Goal: Transaction & Acquisition: Purchase product/service

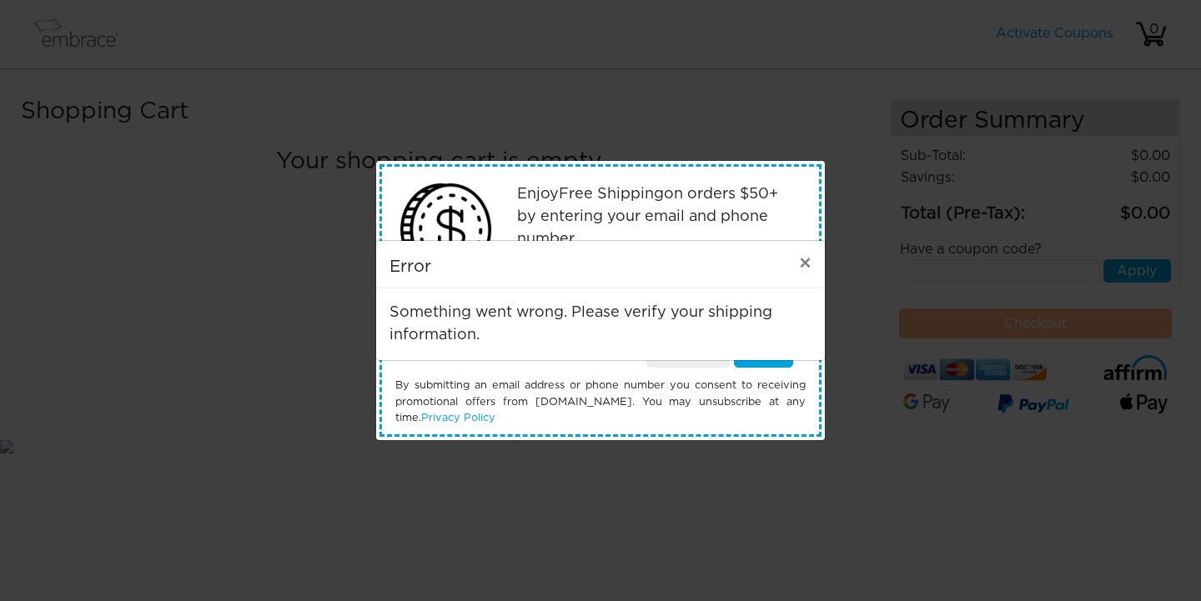
click at [810, 263] on span "×" at bounding box center [805, 264] width 13 height 20
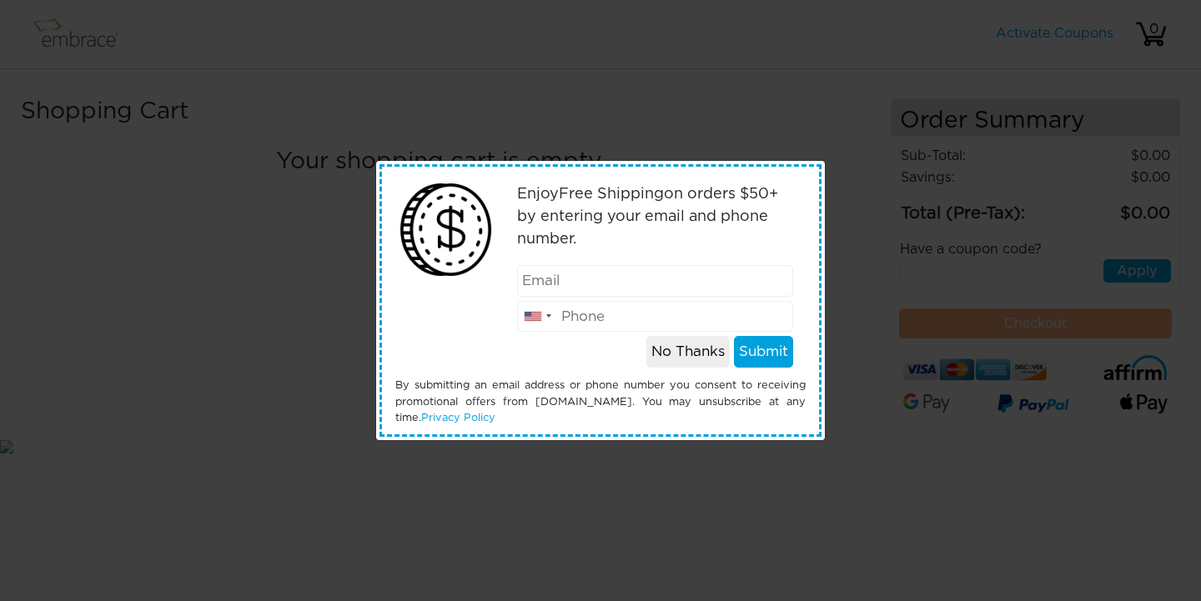
click at [682, 354] on body "Activate Coupons Hello, 0 Shopping Cart Your shopping cart is empty. Order Summ…" at bounding box center [600, 228] width 1201 height 456
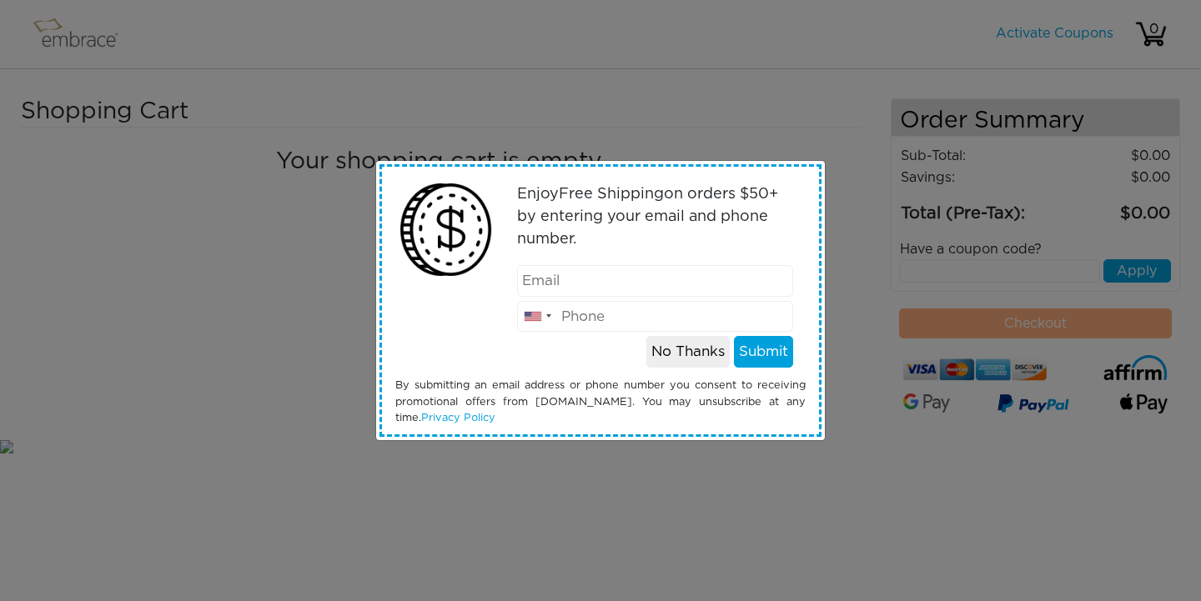
click at [682, 354] on button "No Thanks" at bounding box center [688, 352] width 83 height 32
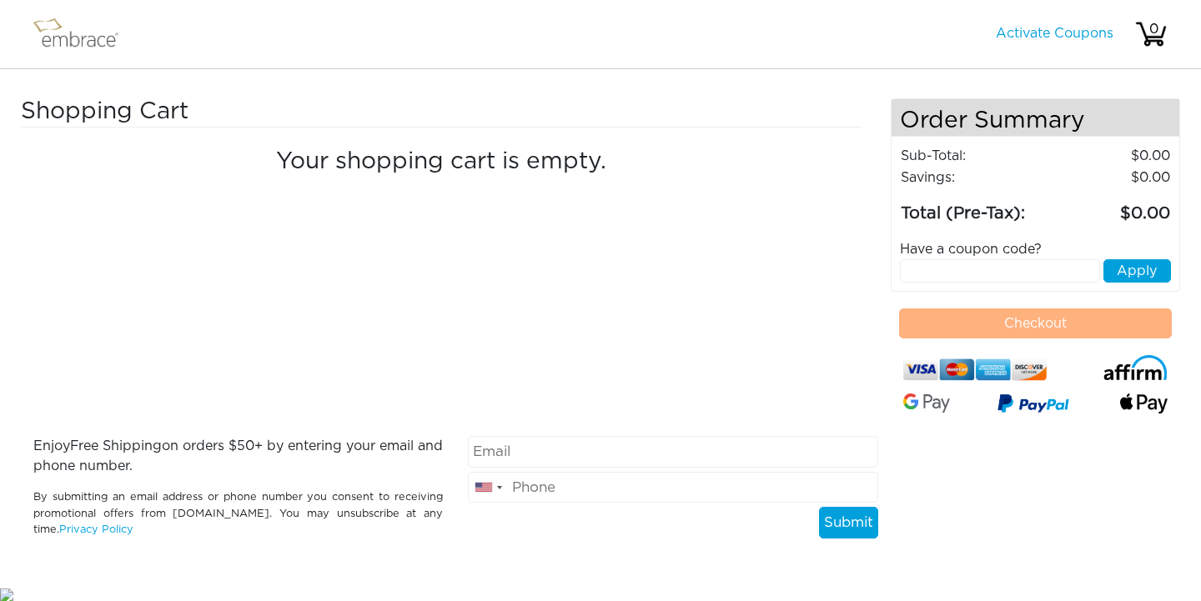
click at [598, 147] on div "Your shopping cart is empty." at bounding box center [441, 156] width 841 height 56
click at [579, 273] on div "Shopping Cart Your shopping cart is empty." at bounding box center [456, 267] width 870 height 338
click at [106, 93] on div "Shopping Cart Your shopping cart is empty. Order Summary Sub-Total: 0.00 Saving…" at bounding box center [600, 327] width 1201 height 516
click at [1034, 33] on link "Activate Coupons" at bounding box center [1055, 33] width 118 height 13
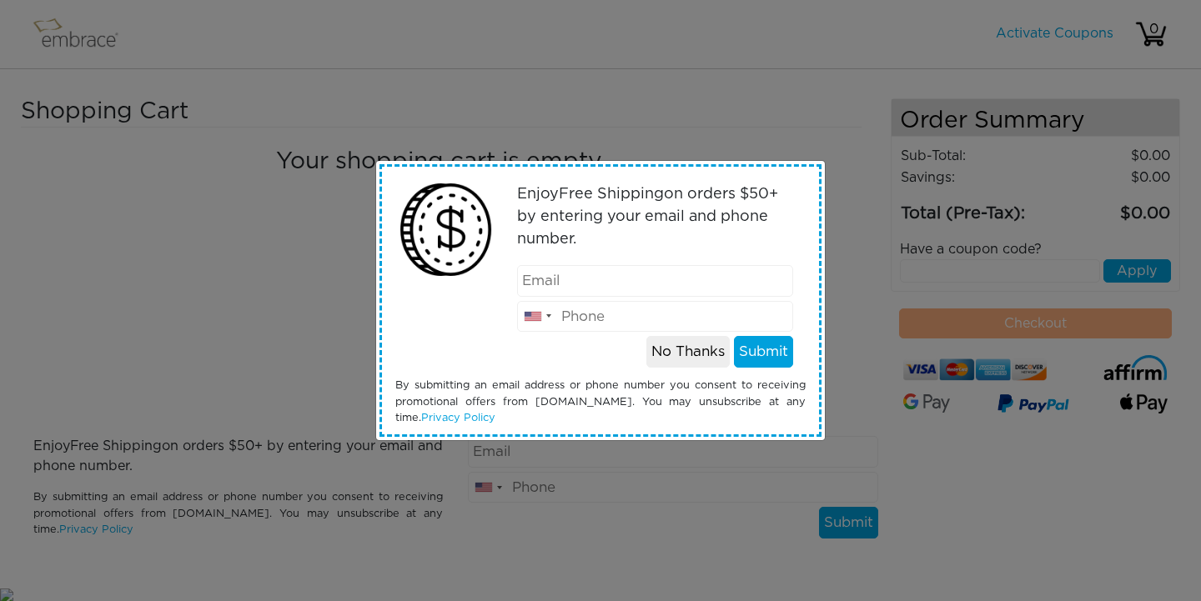
click at [677, 343] on button "No Thanks" at bounding box center [688, 352] width 83 height 32
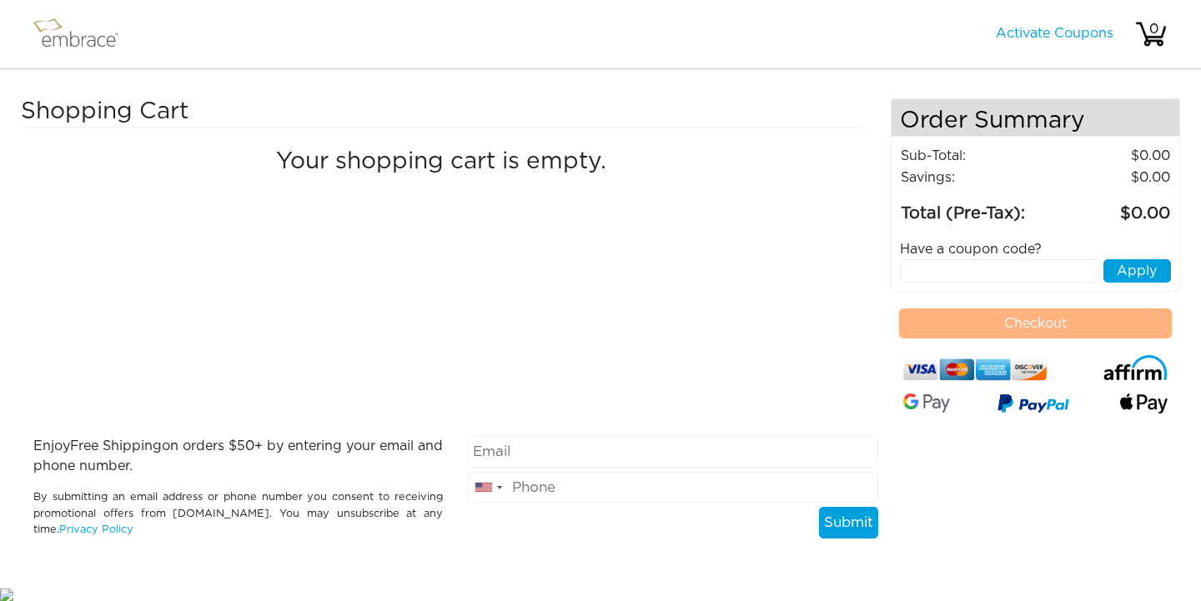
click at [72, 42] on img at bounding box center [83, 34] width 108 height 42
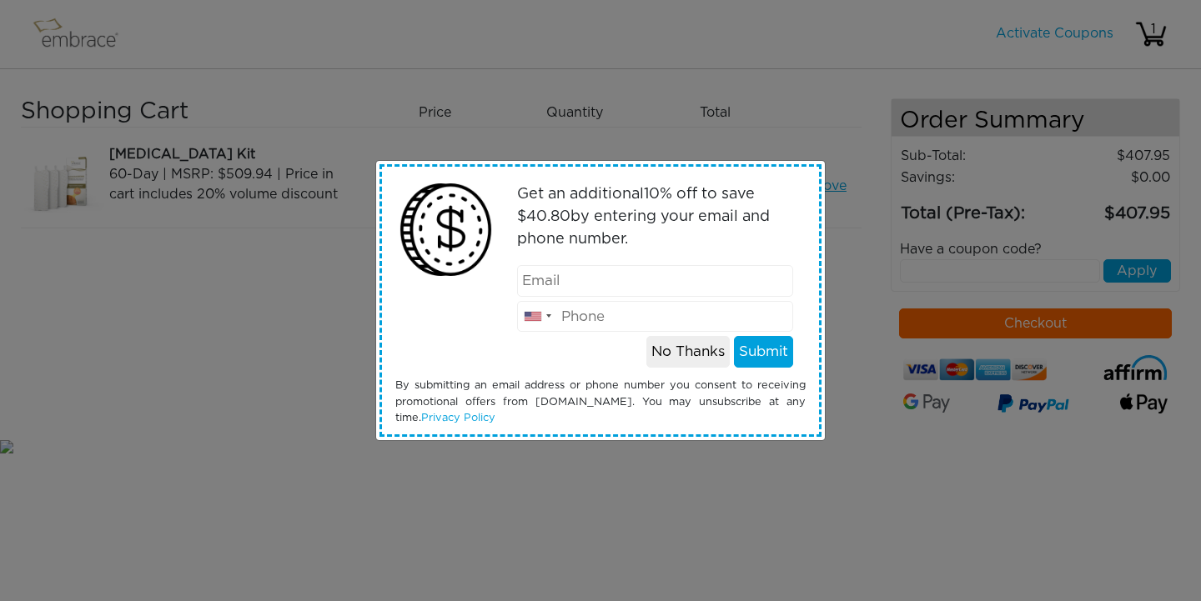
click at [703, 348] on button "No Thanks" at bounding box center [688, 352] width 83 height 32
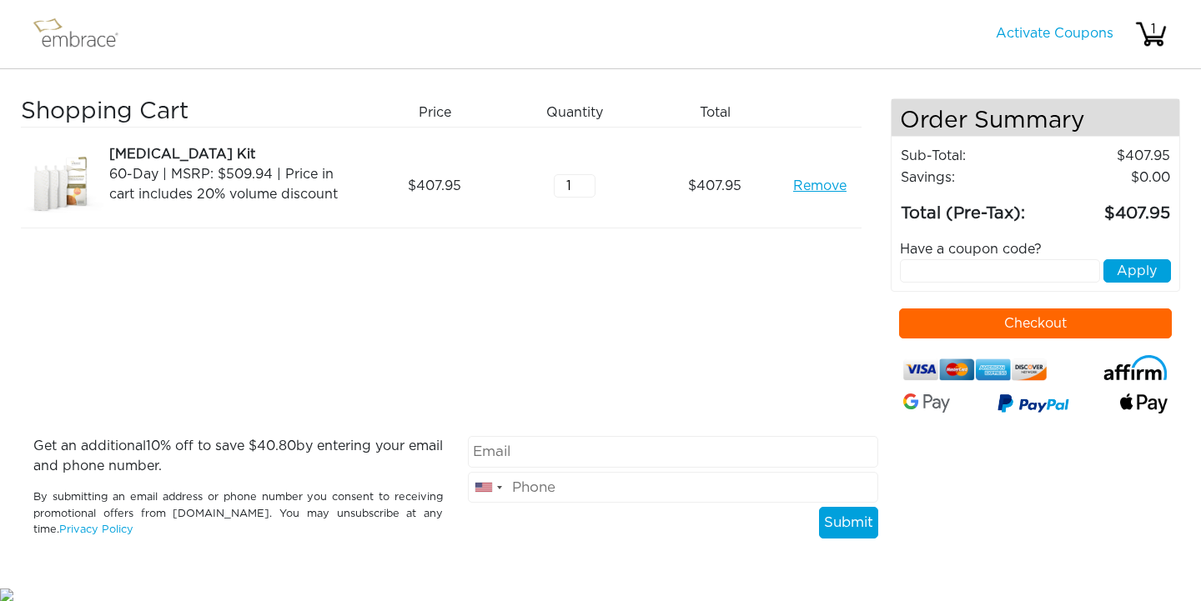
click at [95, 39] on img at bounding box center [83, 34] width 108 height 42
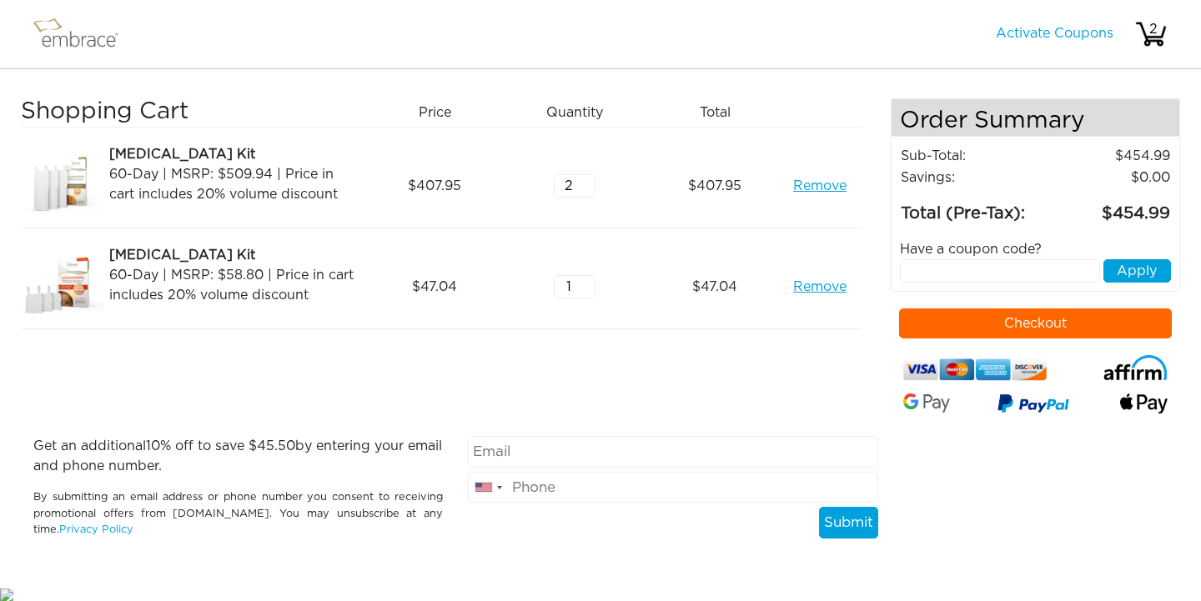
click at [591, 181] on input "2" at bounding box center [575, 185] width 42 height 23
type input "1"
click at [589, 189] on input "1" at bounding box center [575, 185] width 42 height 23
type input "2"
click at [591, 284] on input "2" at bounding box center [575, 286] width 42 height 23
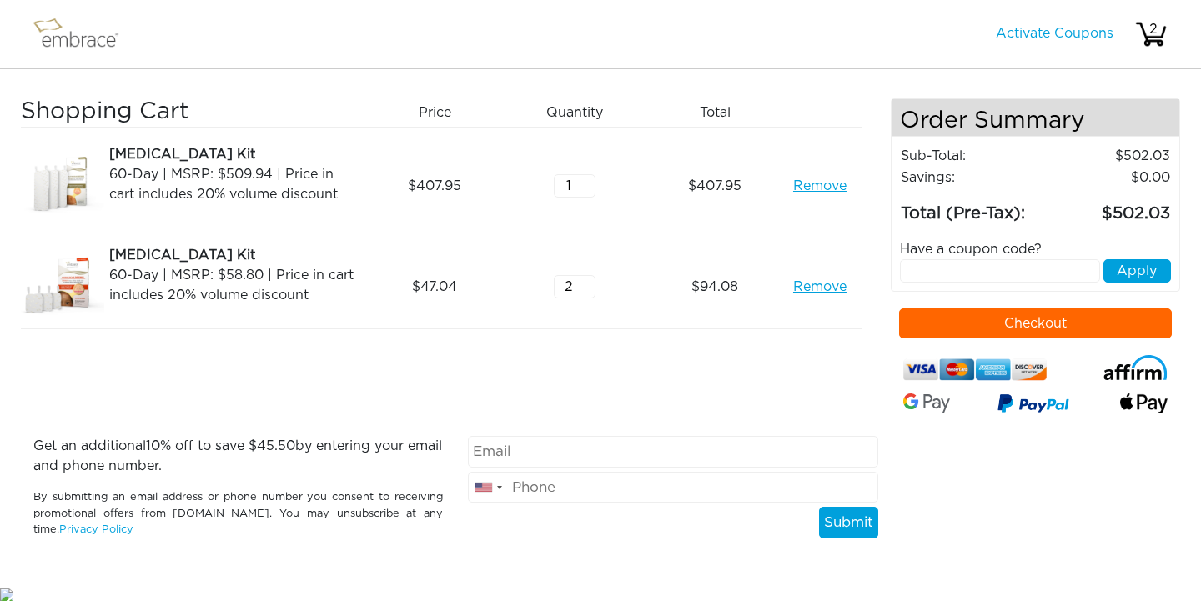
click at [942, 259] on input "text" at bounding box center [1000, 270] width 201 height 23
type input "CRM20OFF"
click at [1148, 272] on button "Apply" at bounding box center [1138, 270] width 68 height 23
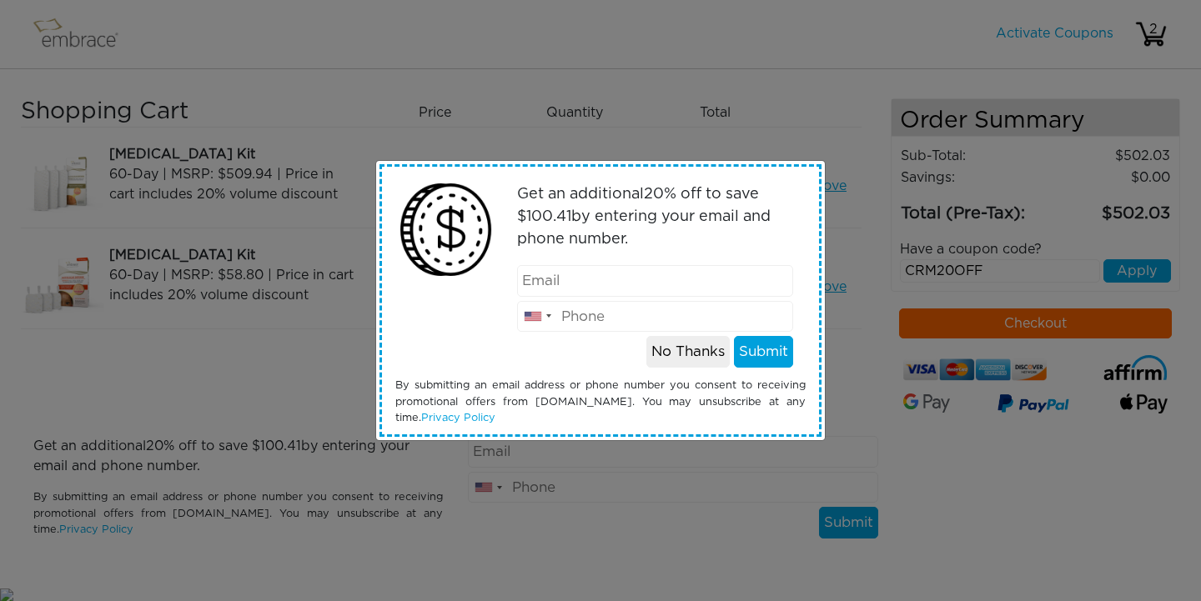
click at [707, 348] on button "No Thanks" at bounding box center [688, 352] width 83 height 32
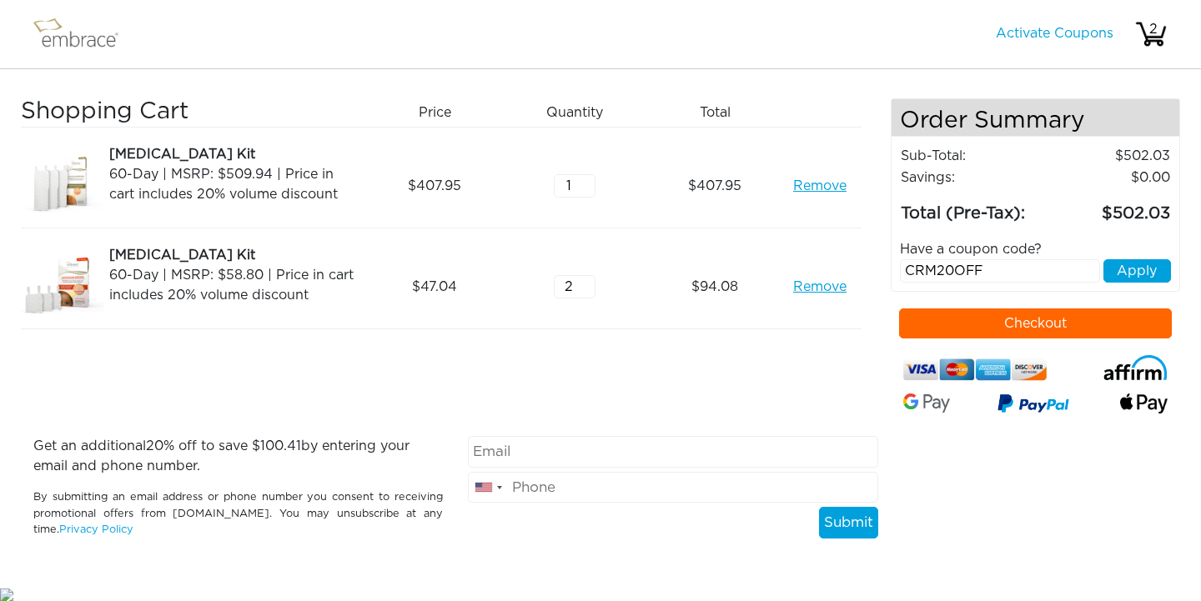
click at [1135, 272] on button "Apply" at bounding box center [1138, 270] width 68 height 23
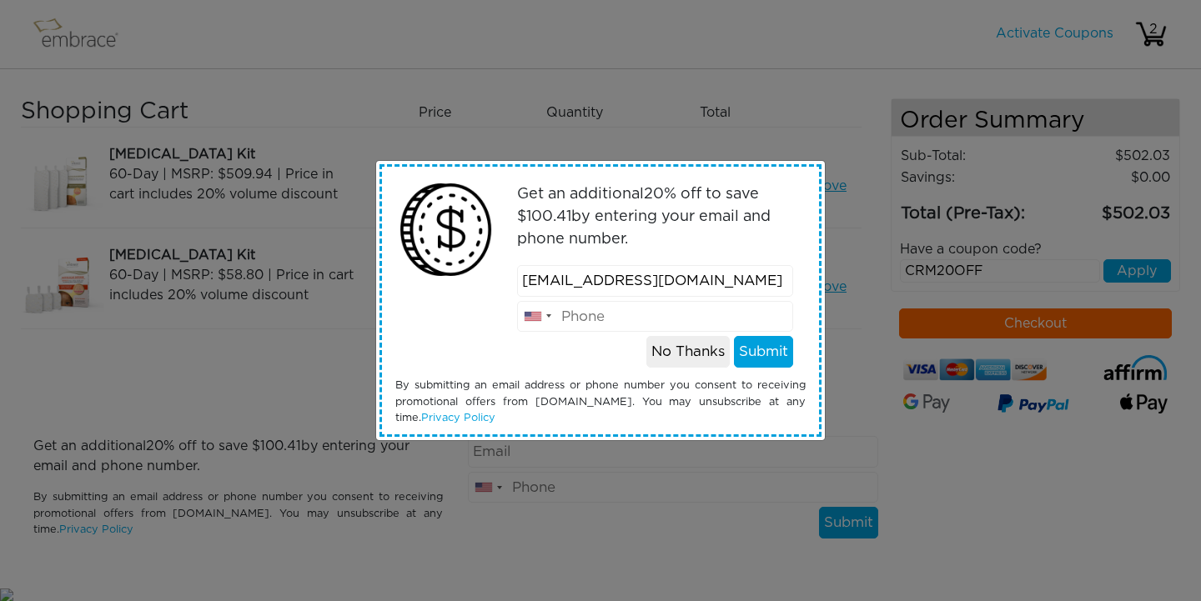
type input "elsardz78@hotmail.com"
type input "9852228684"
click at [760, 358] on button "Submit" at bounding box center [763, 352] width 59 height 32
click at [759, 358] on body "Activate Coupons Hello, 2 Shopping Cart Price Quantity Qty Total Remove 1 2" at bounding box center [600, 302] width 1201 height 605
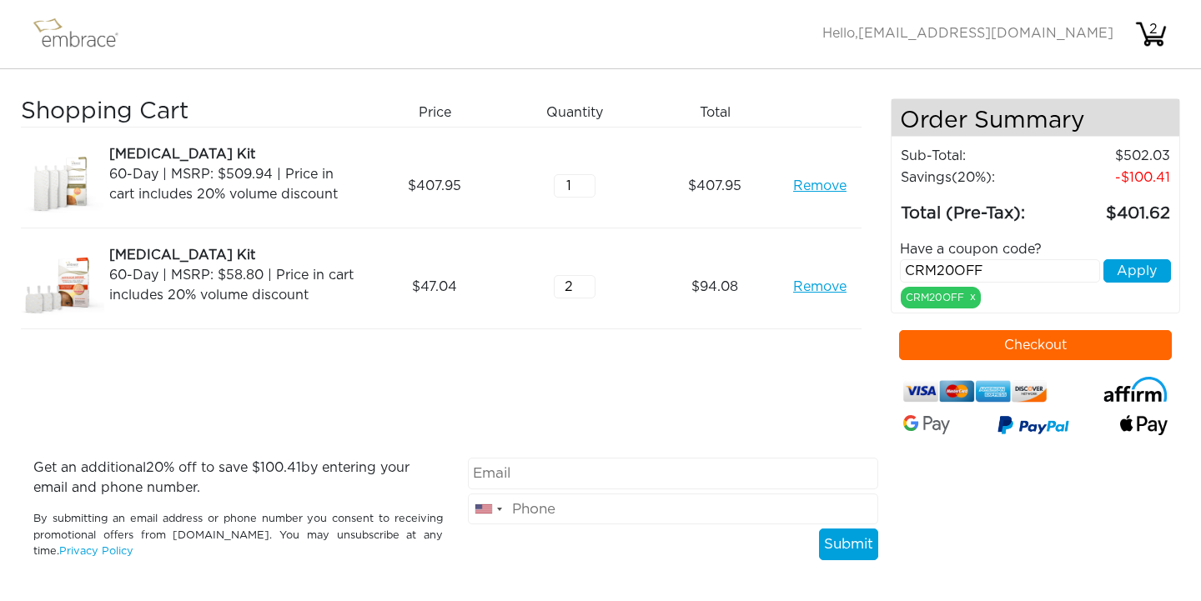
click at [1055, 346] on button "Checkout" at bounding box center [1036, 345] width 274 height 30
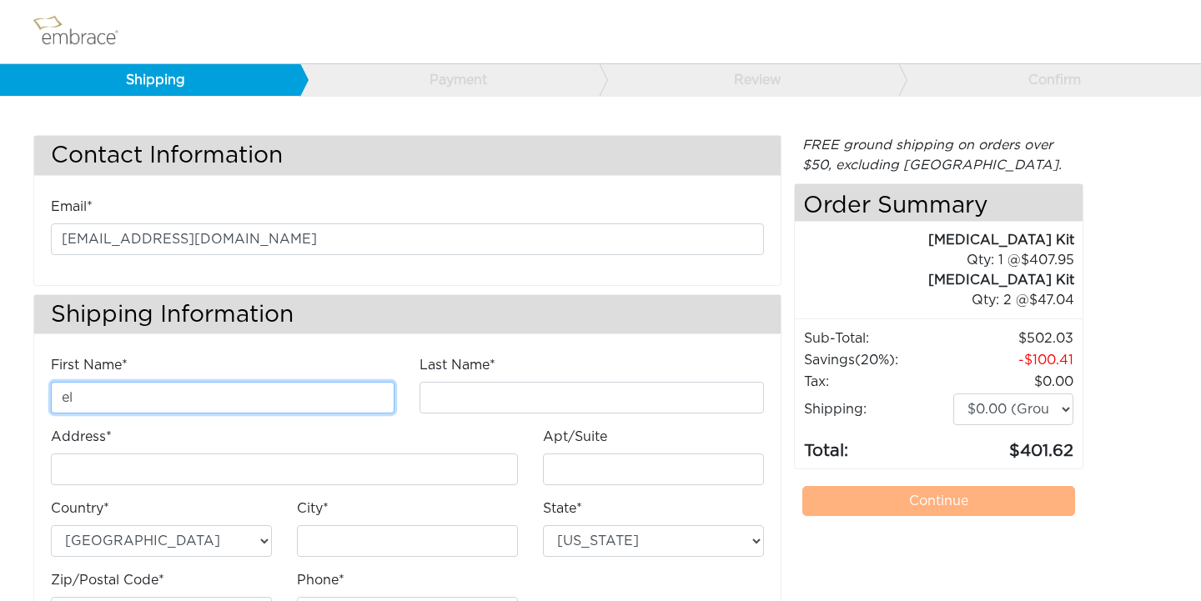
type input "e"
type input "Elsa"
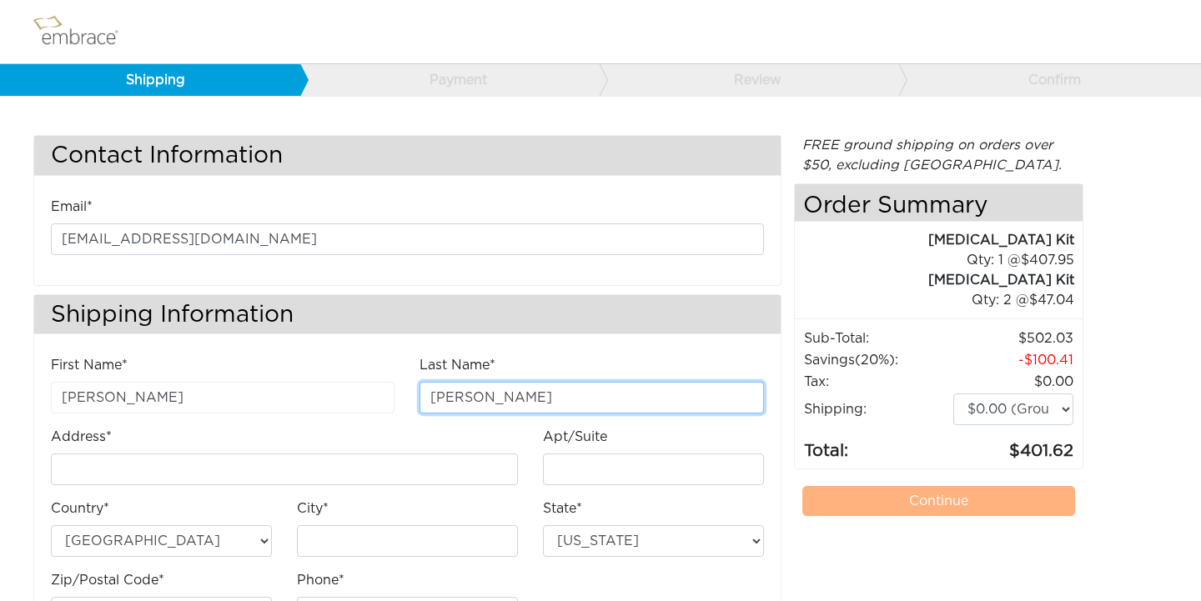
type input "Rodriguez"
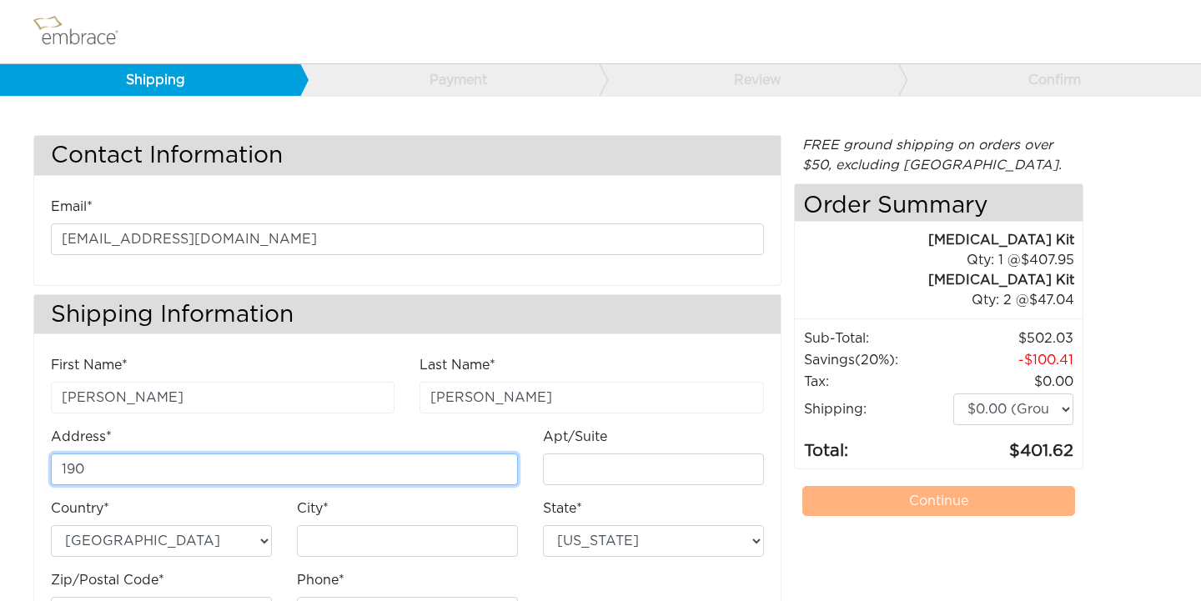
type input "19045 [PERSON_NAME] Dr"
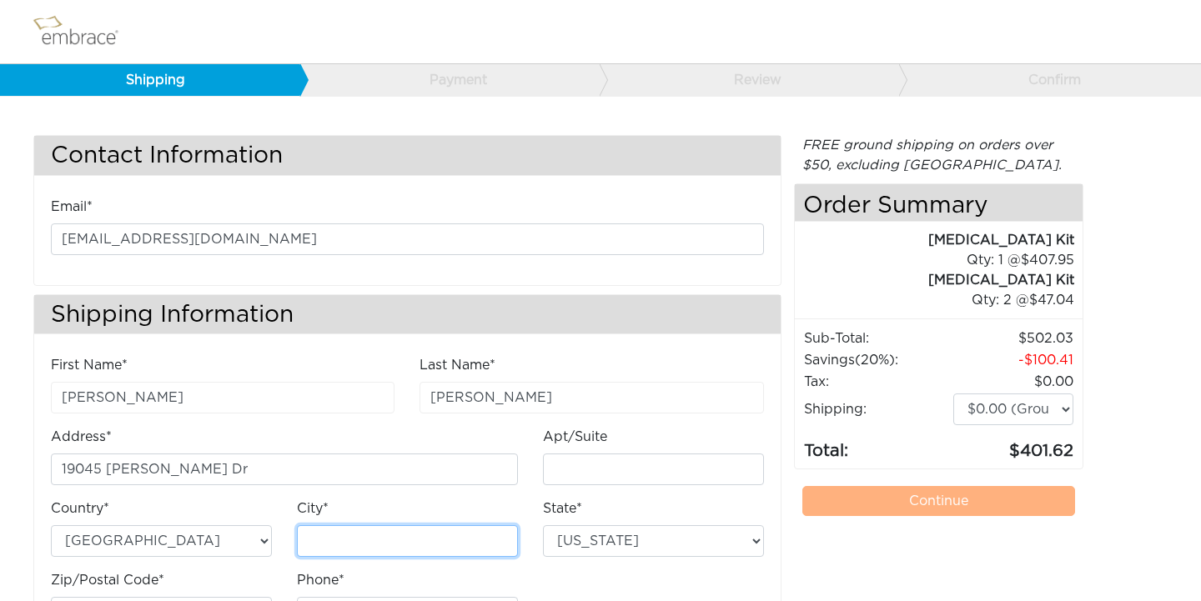
type input "[PERSON_NAME]"
select select "LA"
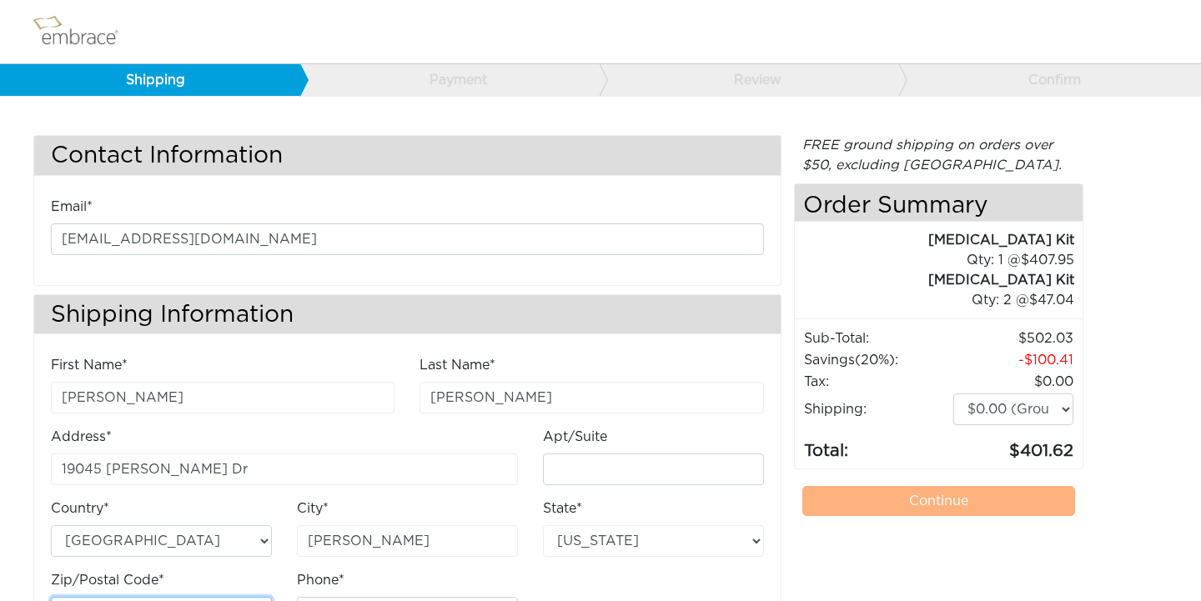
type input "70401"
click at [242, 466] on input "19045 [PERSON_NAME] Dr" at bounding box center [284, 470] width 467 height 32
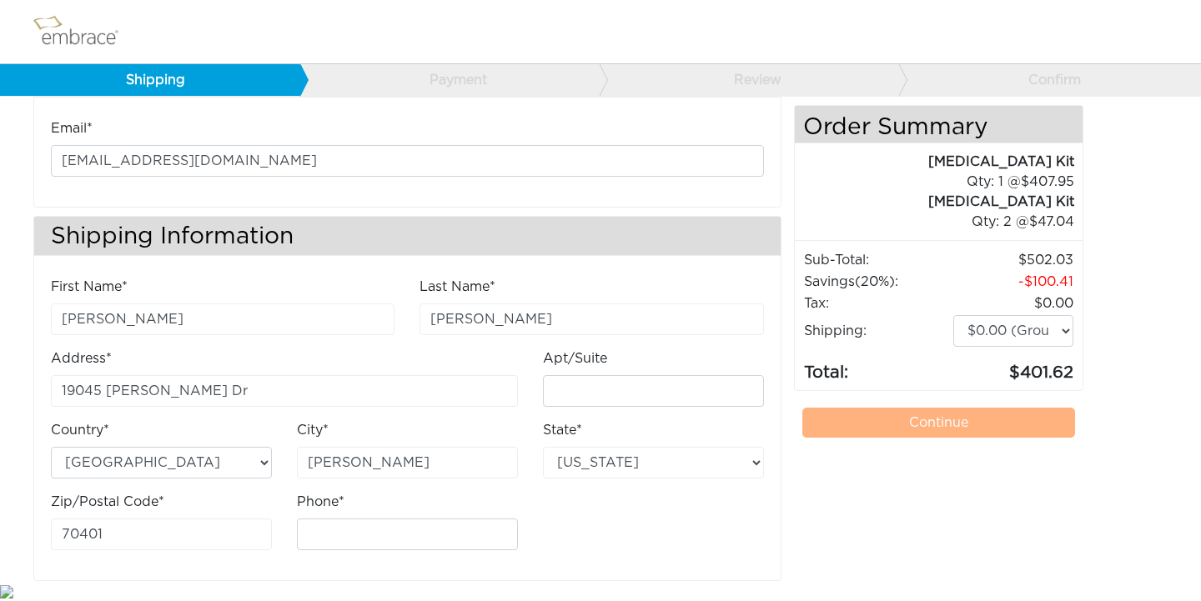
scroll to position [78, 0]
type input "9852228684"
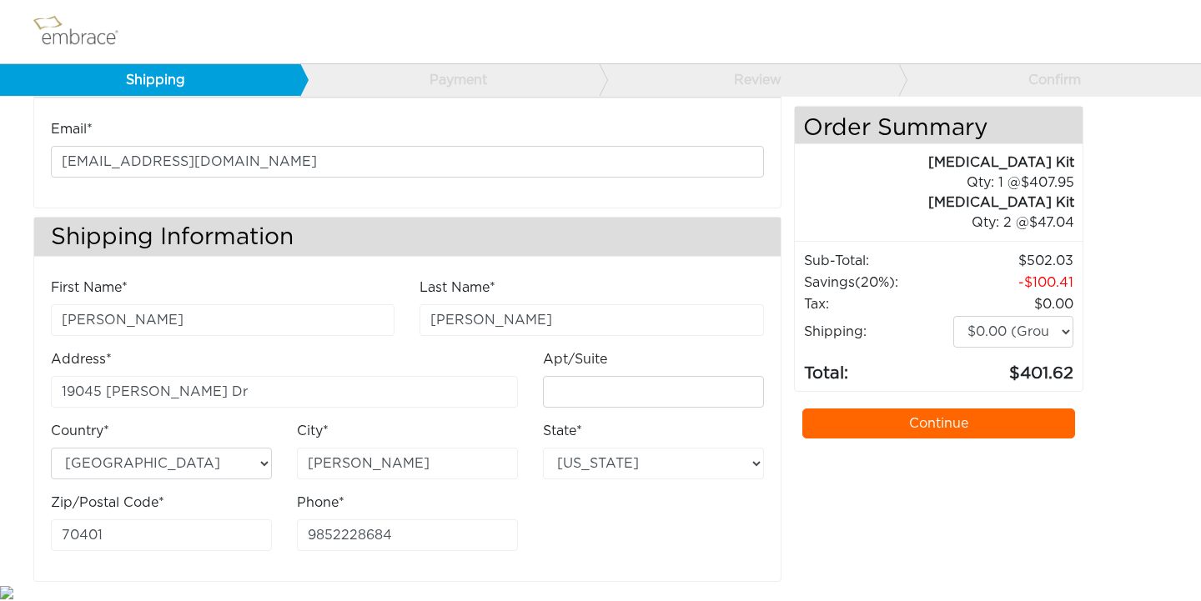
click at [643, 551] on div "First Name* Elsa Last Name* Rodriguez Address* 19045 Holly Dr Apt/Suite Country*" at bounding box center [407, 421] width 738 height 287
click at [893, 430] on link "Continue" at bounding box center [939, 424] width 274 height 30
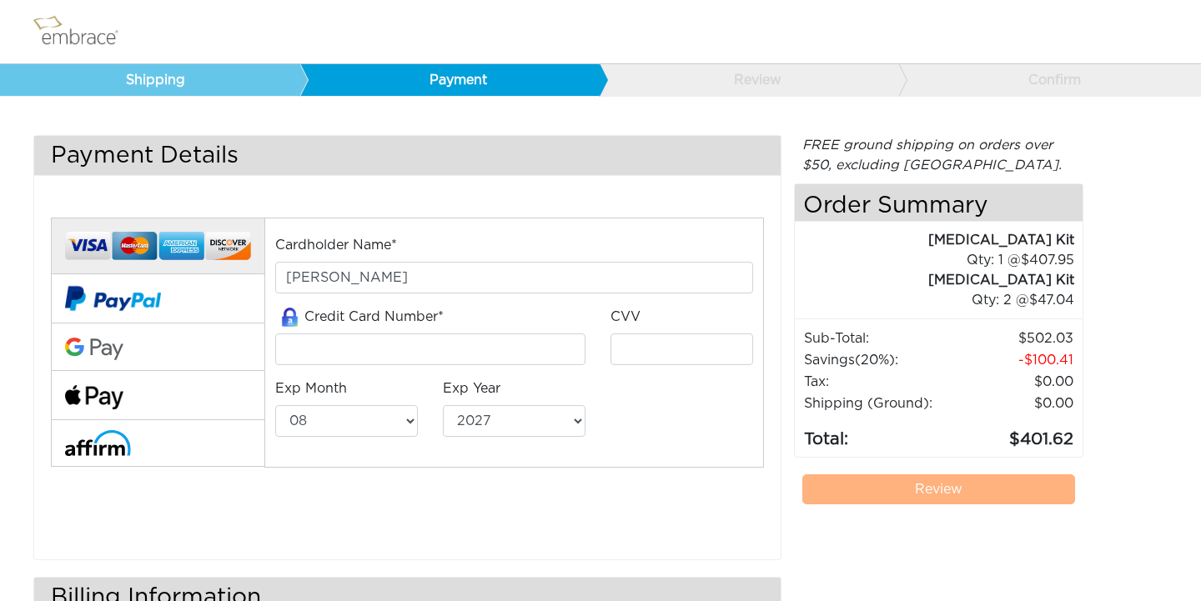
select select "8"
select select "2027"
click at [405, 340] on input "tel" at bounding box center [430, 350] width 310 height 32
type input "[CREDIT_CARD_NUMBER]"
type input "520"
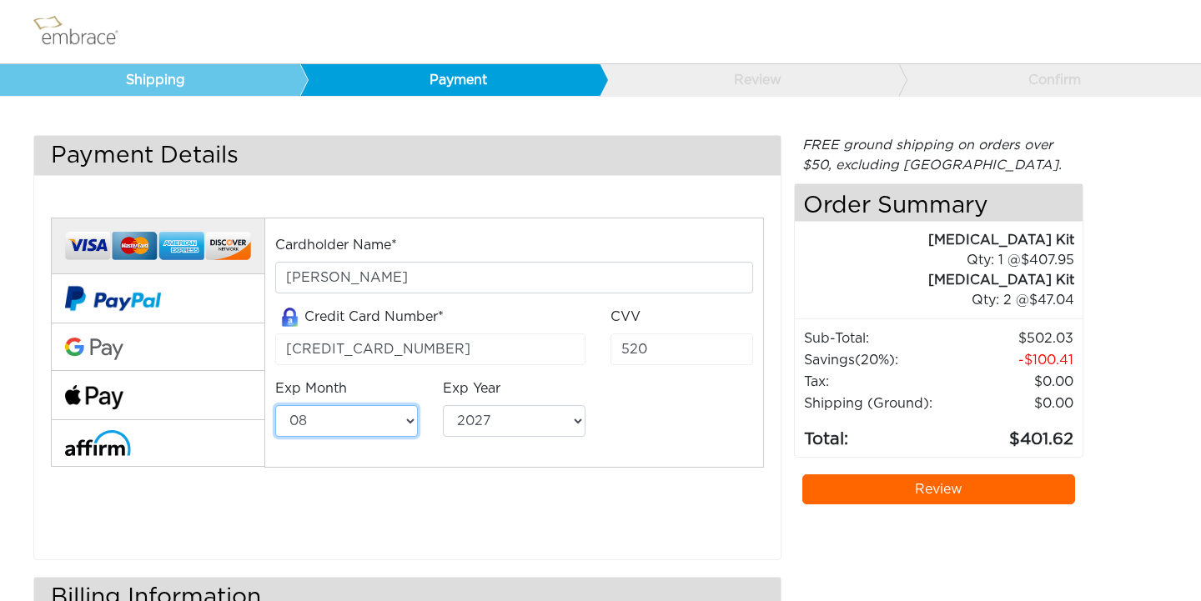
select select "3"
select select "2029"
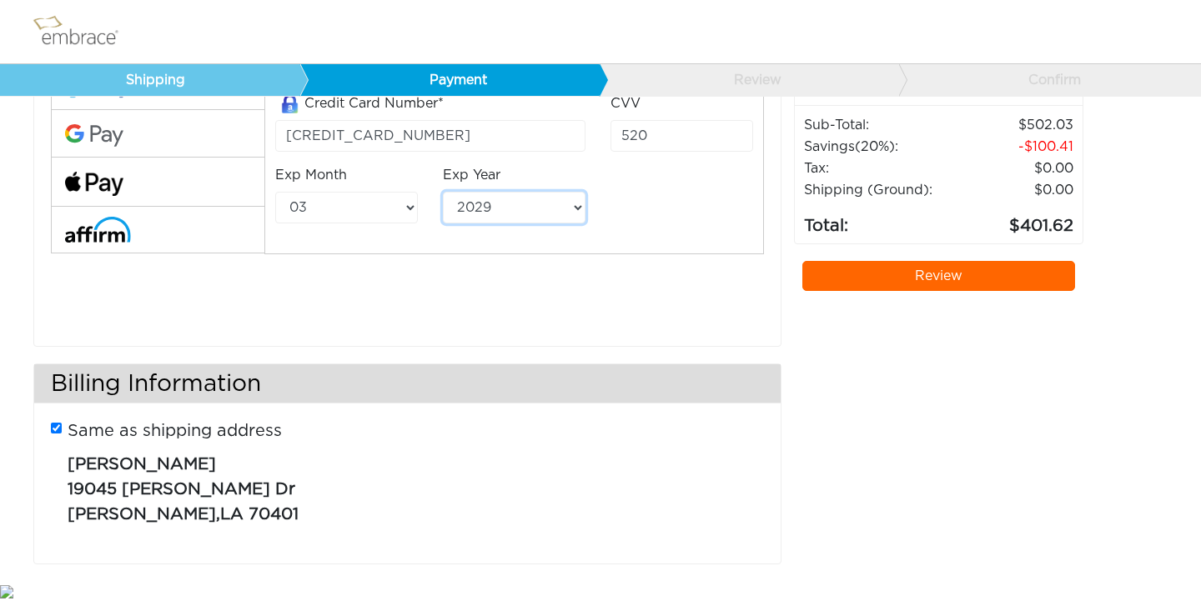
scroll to position [213, 0]
click at [868, 280] on link "Review" at bounding box center [939, 277] width 274 height 30
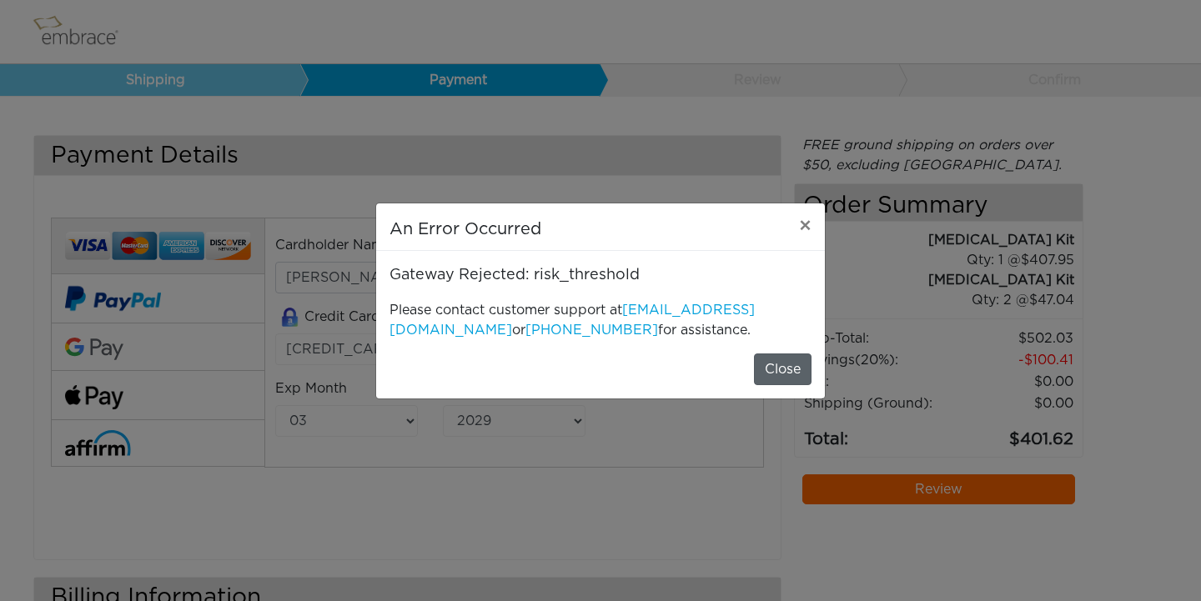
click at [786, 355] on button "Close" at bounding box center [783, 370] width 58 height 32
